Goal: Register for event/course

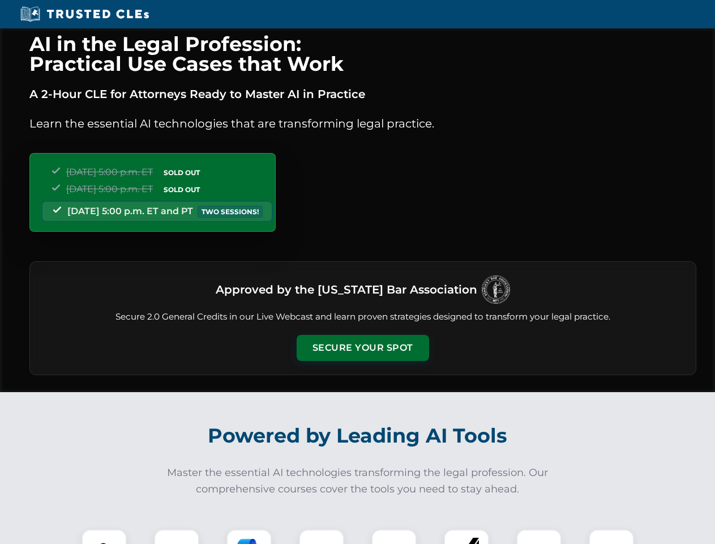
click at [362, 348] on button "Secure Your Spot" at bounding box center [363, 348] width 133 height 26
click at [104, 536] on img at bounding box center [104, 551] width 33 height 33
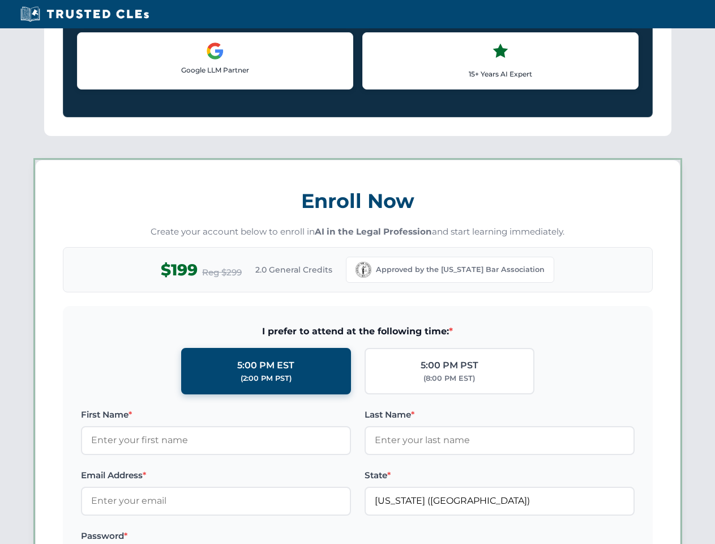
click at [249, 536] on div "AI in the Legal Profession: Practical Use Cases that Work A 2-Hour CLE for Atto…" at bounding box center [357, 530] width 715 height 2649
